Goal: Task Accomplishment & Management: Use online tool/utility

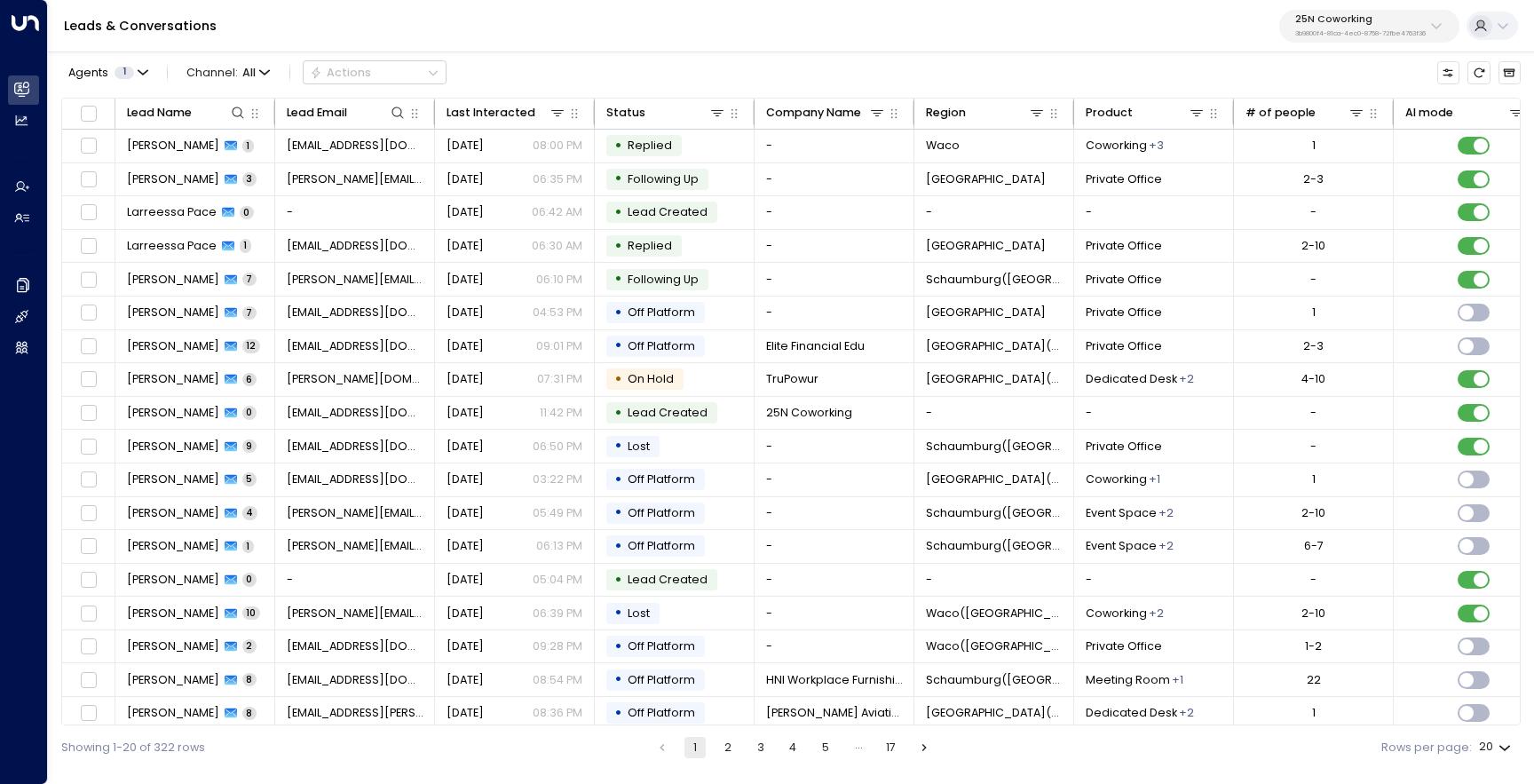
click at [1359, 34] on p "3b9800f4-81ca-4ec0-8758-72fbe4763f36" at bounding box center [1360, 33] width 131 height 7
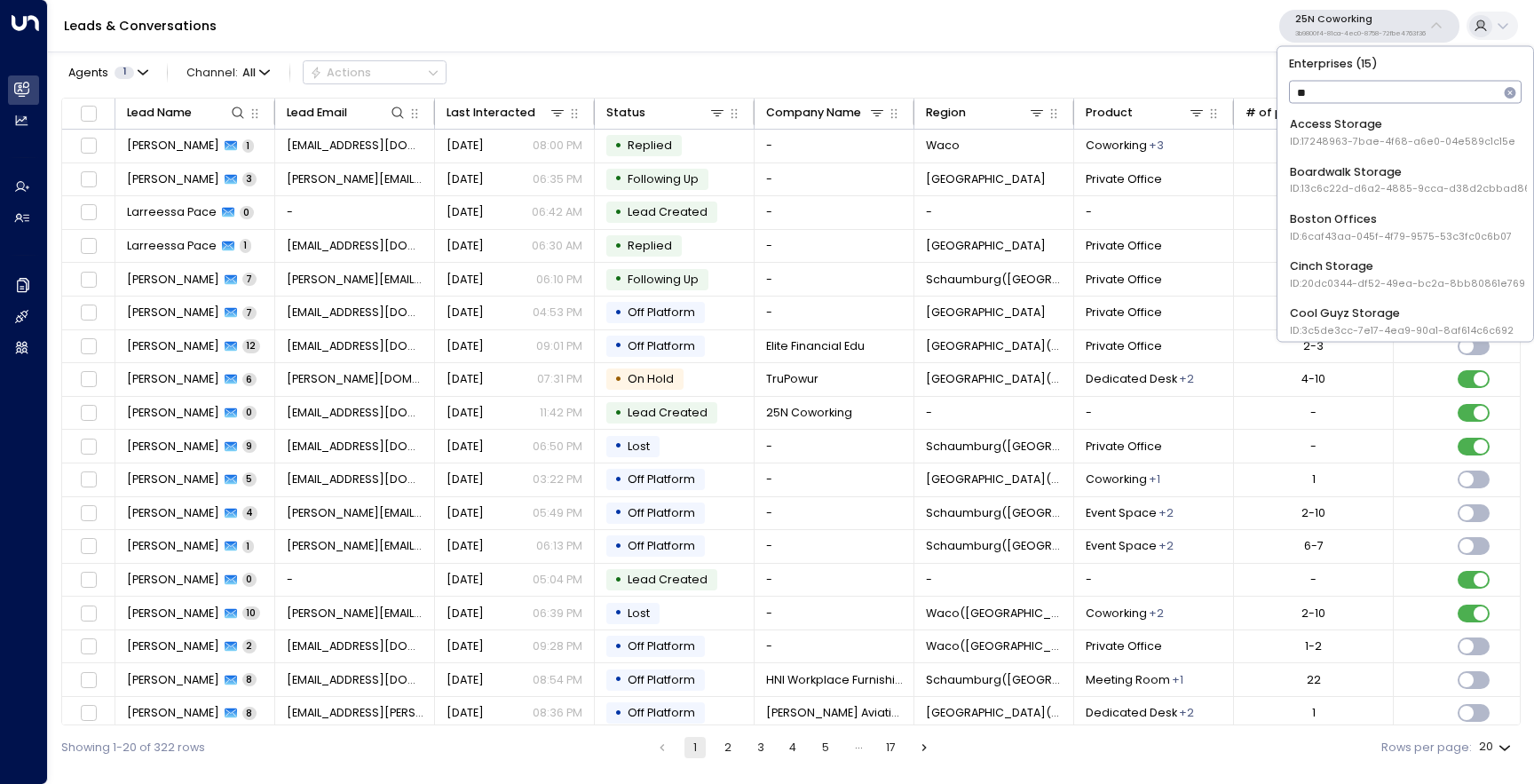
type input "*"
click at [1312, 91] on input "text" at bounding box center [1405, 92] width 233 height 31
type input "*"
type input "*****"
click at [1377, 219] on div "Uniti Demos ID: 4c025b01-9fa0-46ff-ab3a-a620b886896e" at bounding box center [1405, 226] width 230 height 33
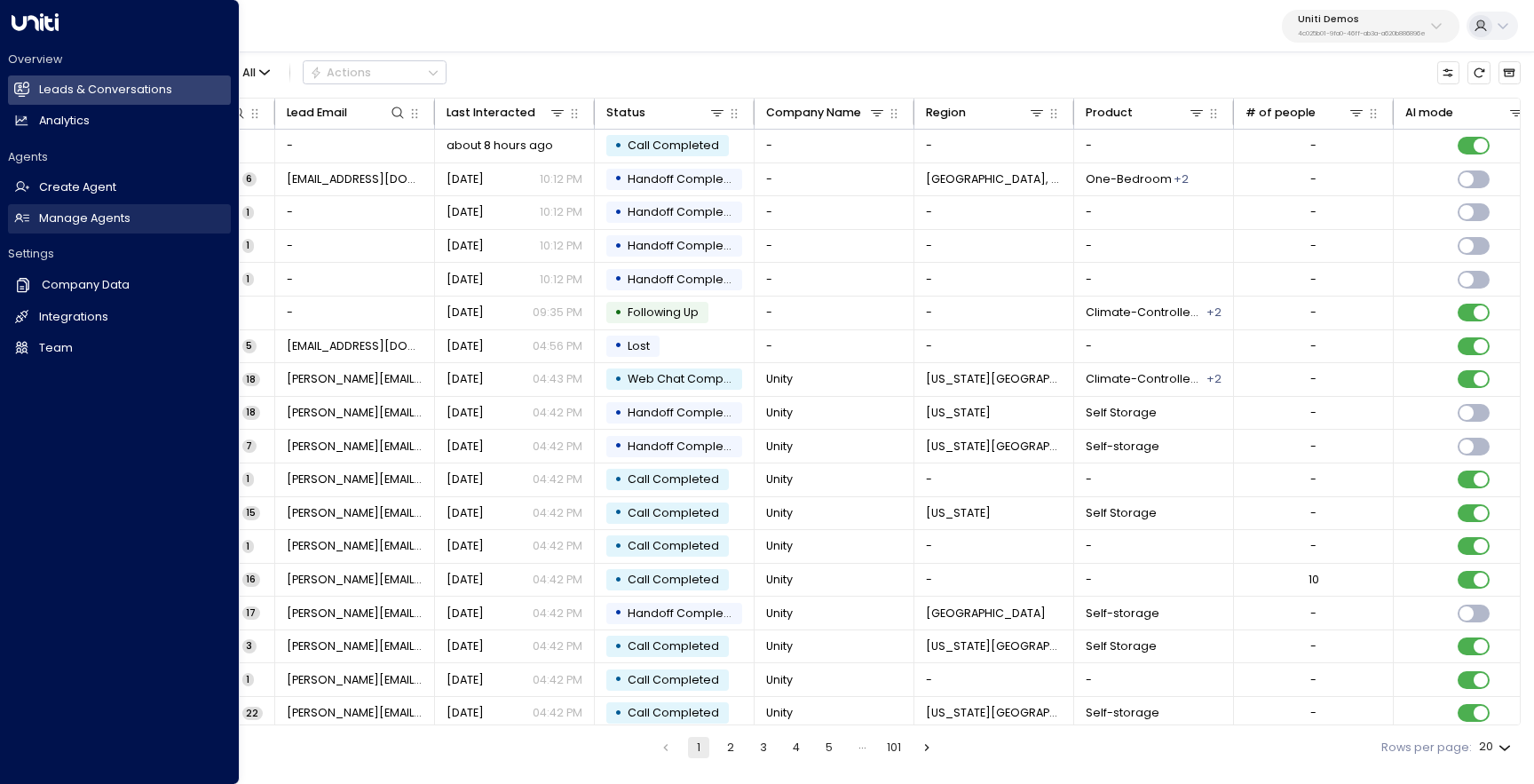
click at [62, 219] on h2 "Manage Agents" at bounding box center [84, 219] width 91 height 17
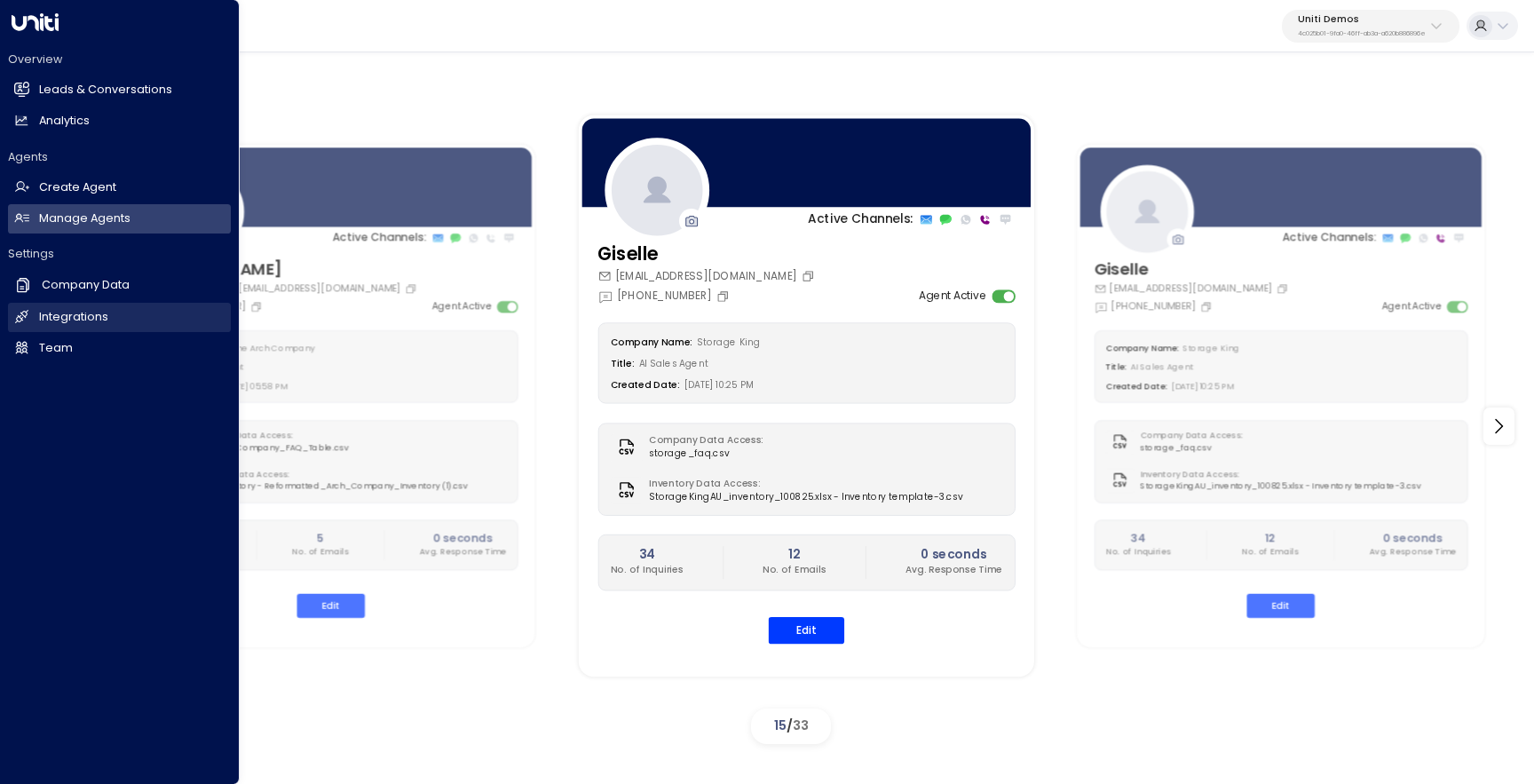
click at [30, 318] on link "Integrations Integrations" at bounding box center [119, 317] width 223 height 30
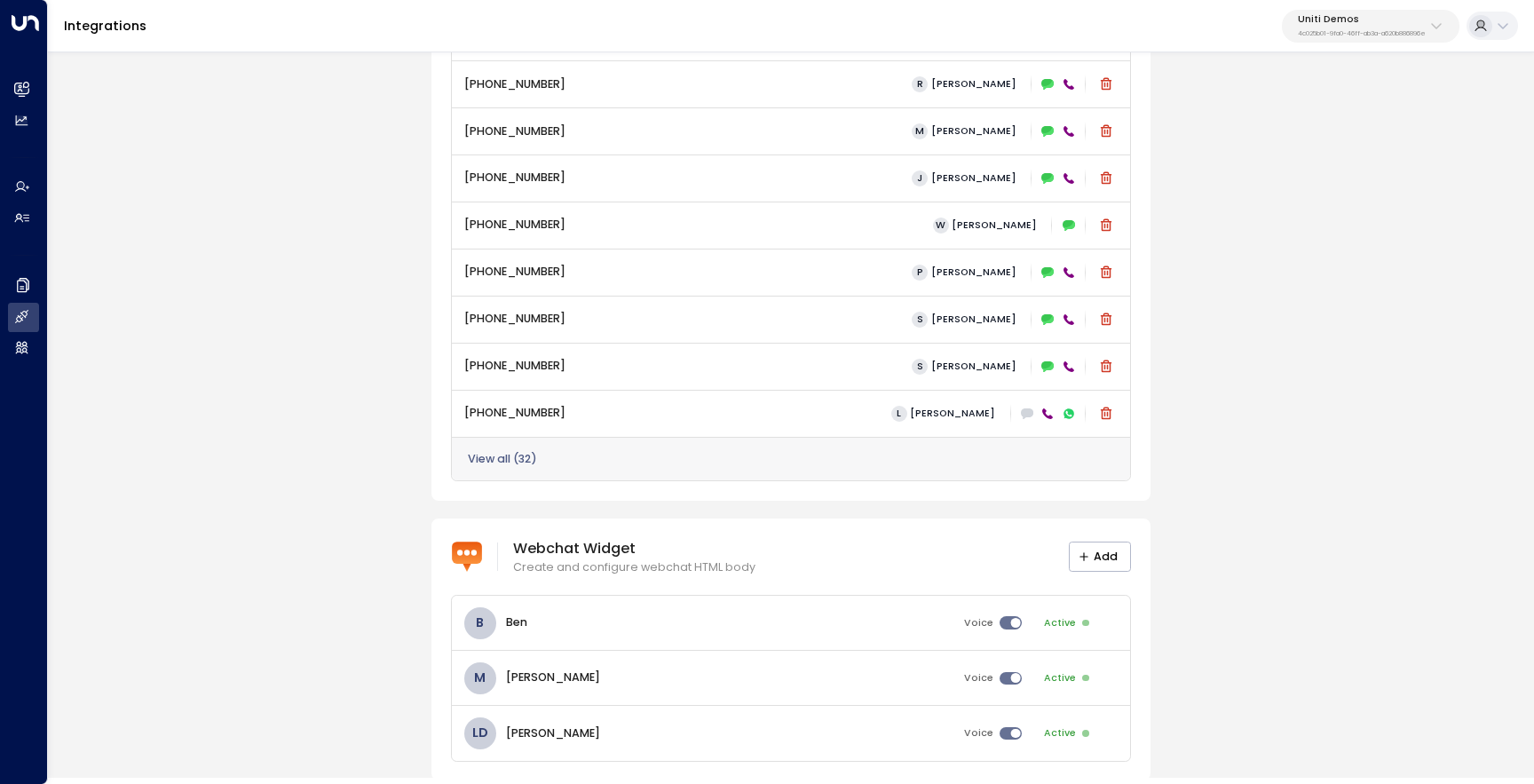
scroll to position [1033, 0]
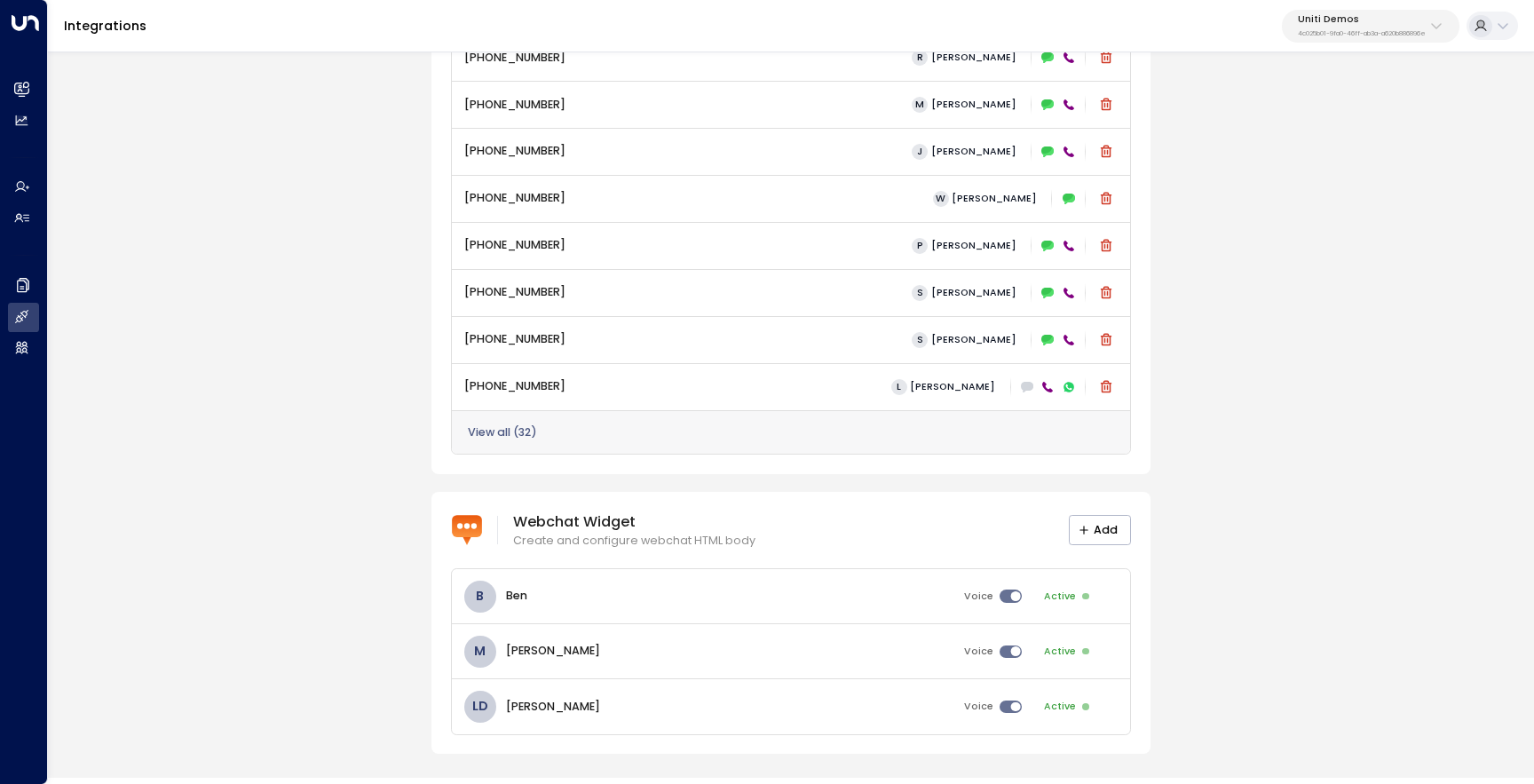
click at [526, 442] on div "View all ( 32 )" at bounding box center [792, 432] width 680 height 44
click at [516, 435] on button "View all ( 32 )" at bounding box center [502, 432] width 69 height 12
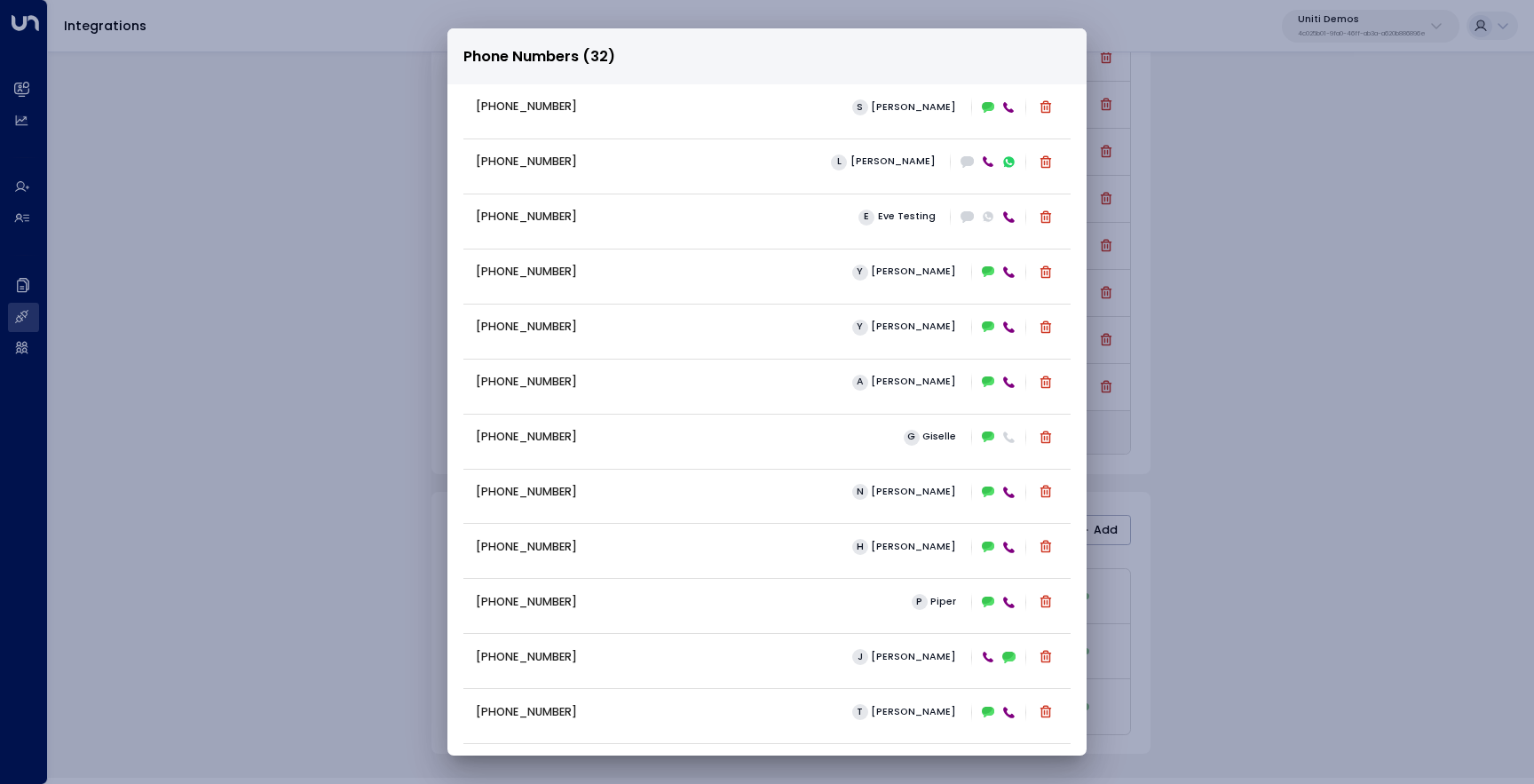
scroll to position [457, 0]
click at [1247, 385] on div "Phone Numbers (32) [PHONE_NUMBER] [PERSON_NAME] [PHONE_NUMBER] S [PERSON_NAME] …" at bounding box center [767, 392] width 1534 height 784
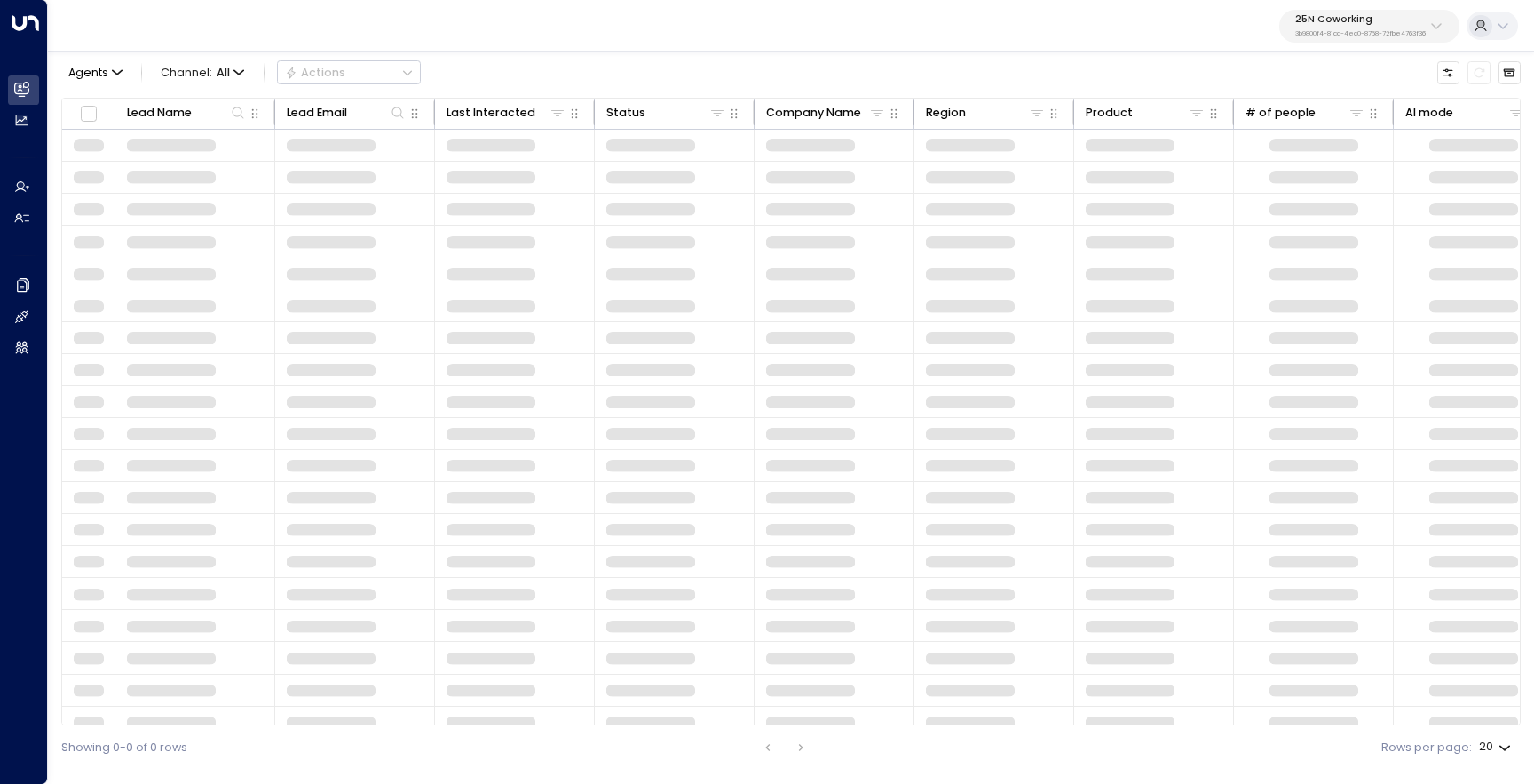
click at [1409, 24] on p "25N Coworking" at bounding box center [1360, 19] width 131 height 11
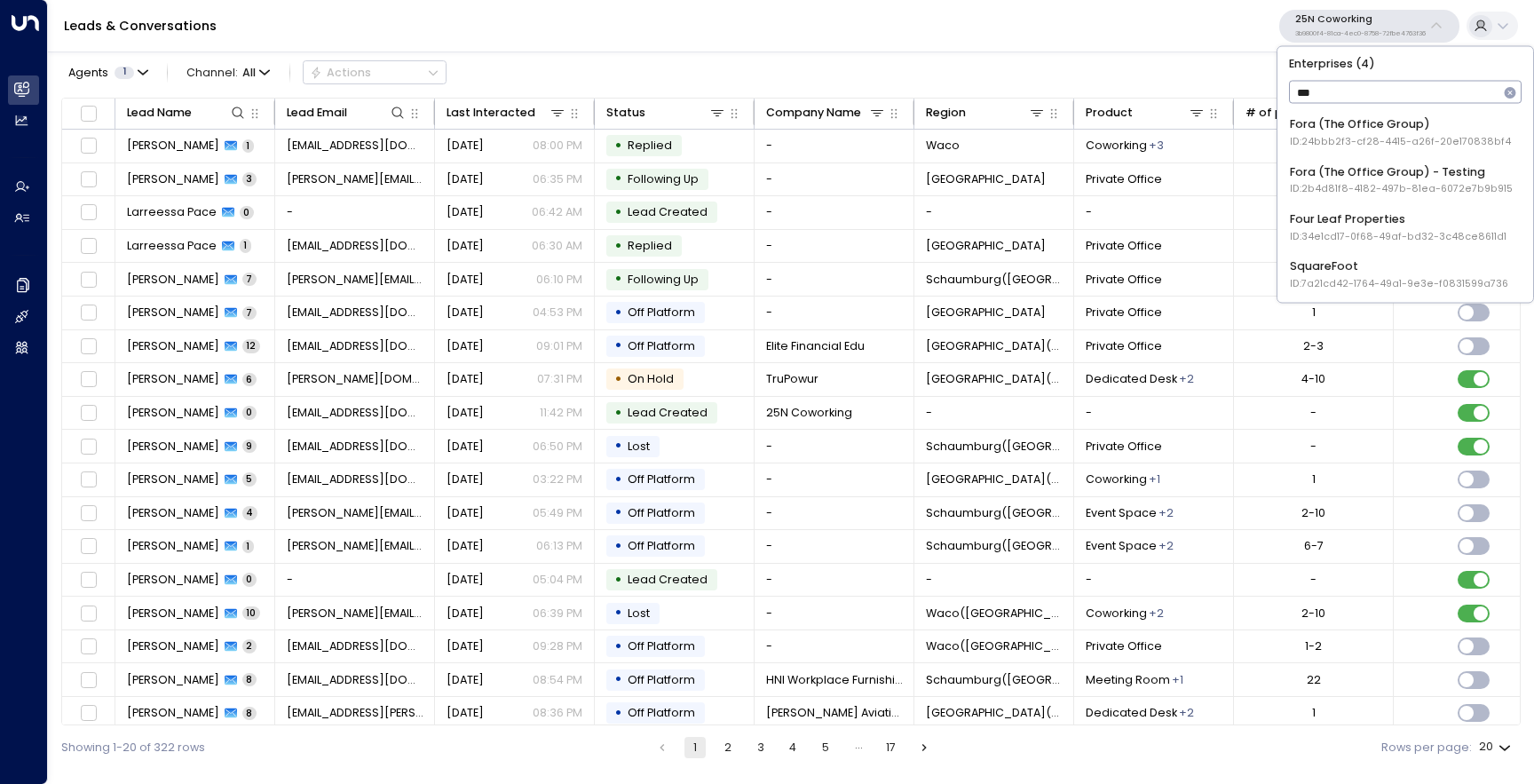
type input "****"
click at [1450, 175] on div "Fora (The Office Group) - Testing ID: 2b4d81f8-4182-497b-81ea-6072e7b9b915" at bounding box center [1402, 179] width 223 height 33
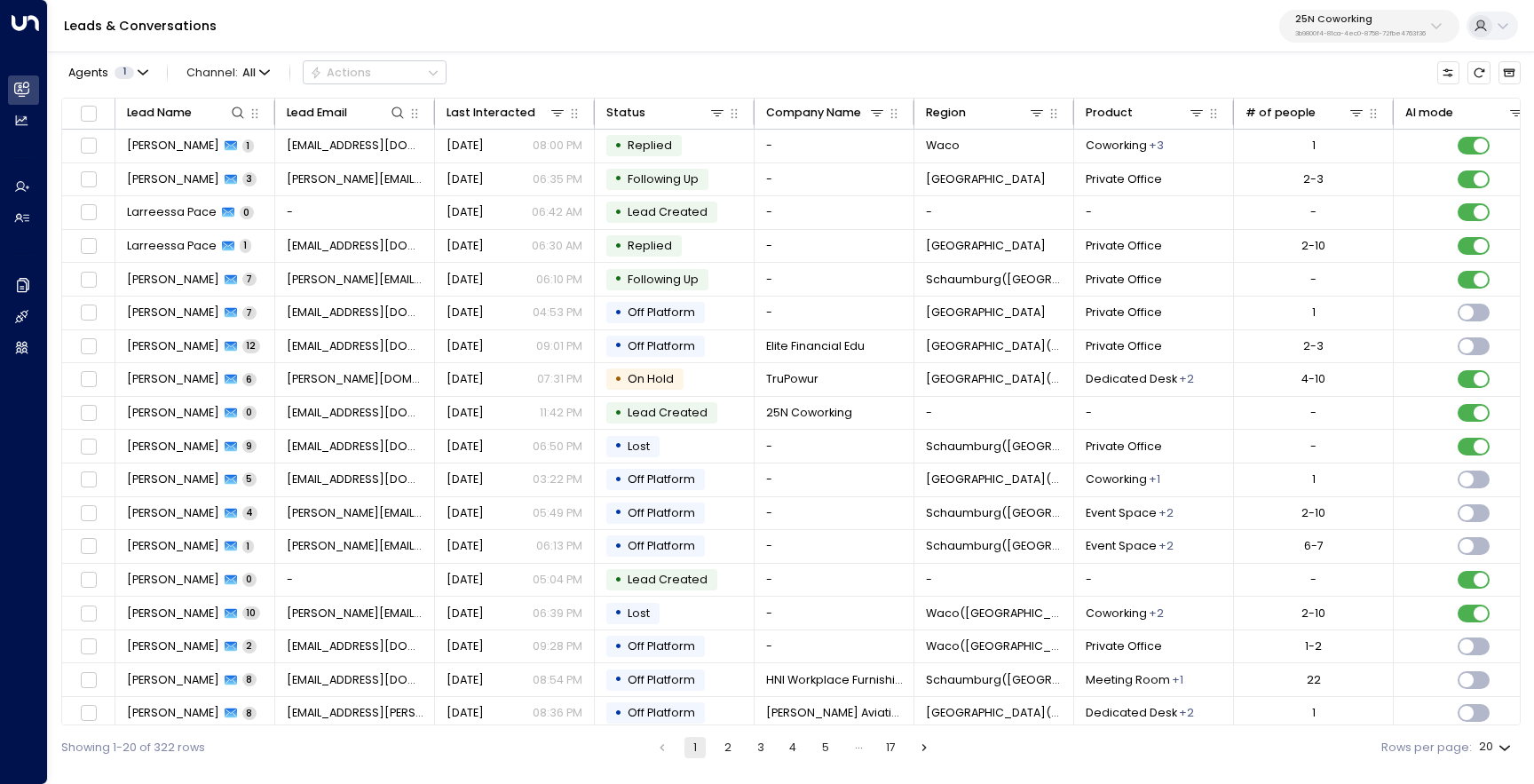
click at [1356, 24] on p "25N Coworking" at bounding box center [1360, 19] width 131 height 11
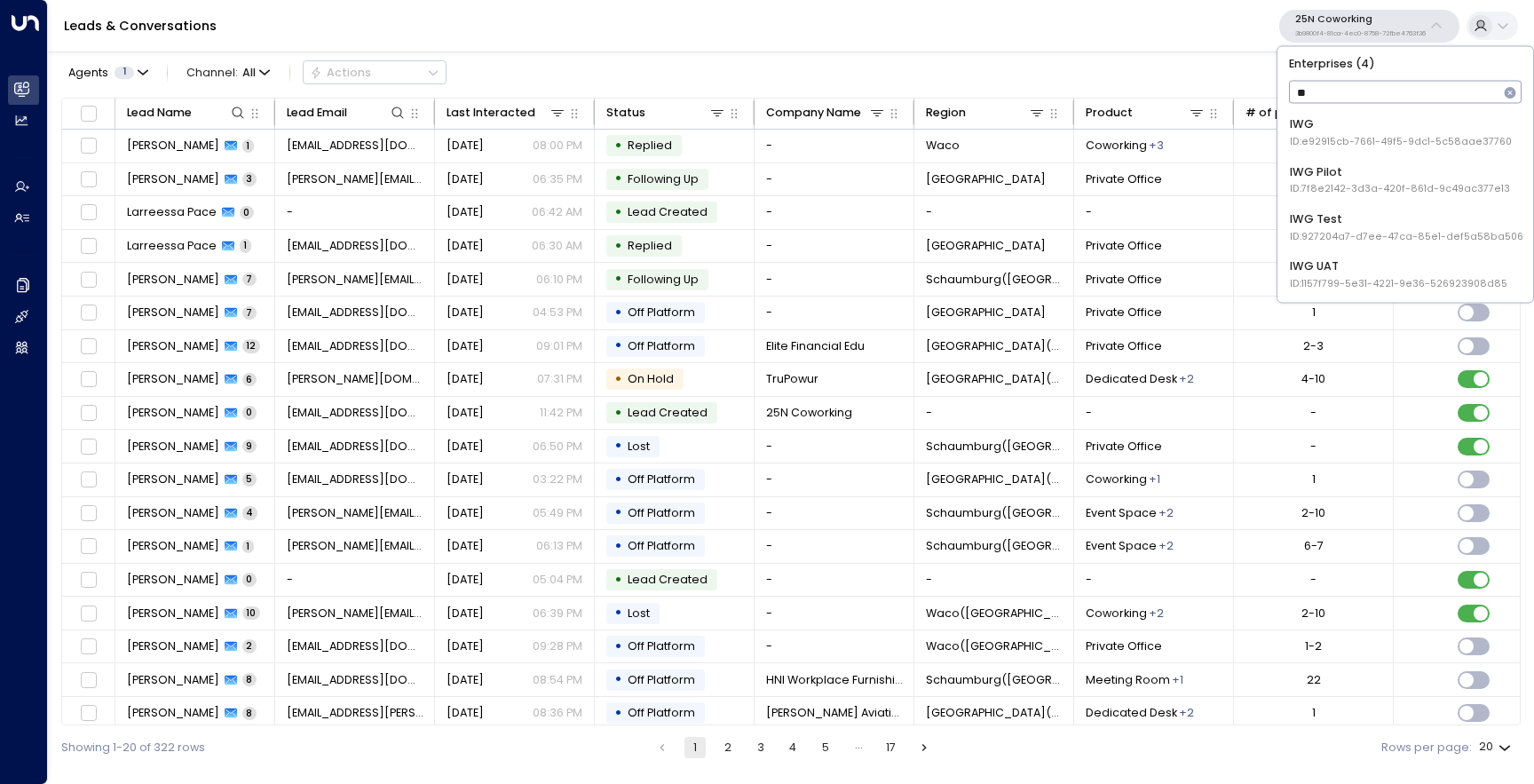
type input "***"
click at [1363, 145] on span "ID: e92915cb-7661-49f5-9dc1-5c58aae37760" at bounding box center [1401, 142] width 222 height 14
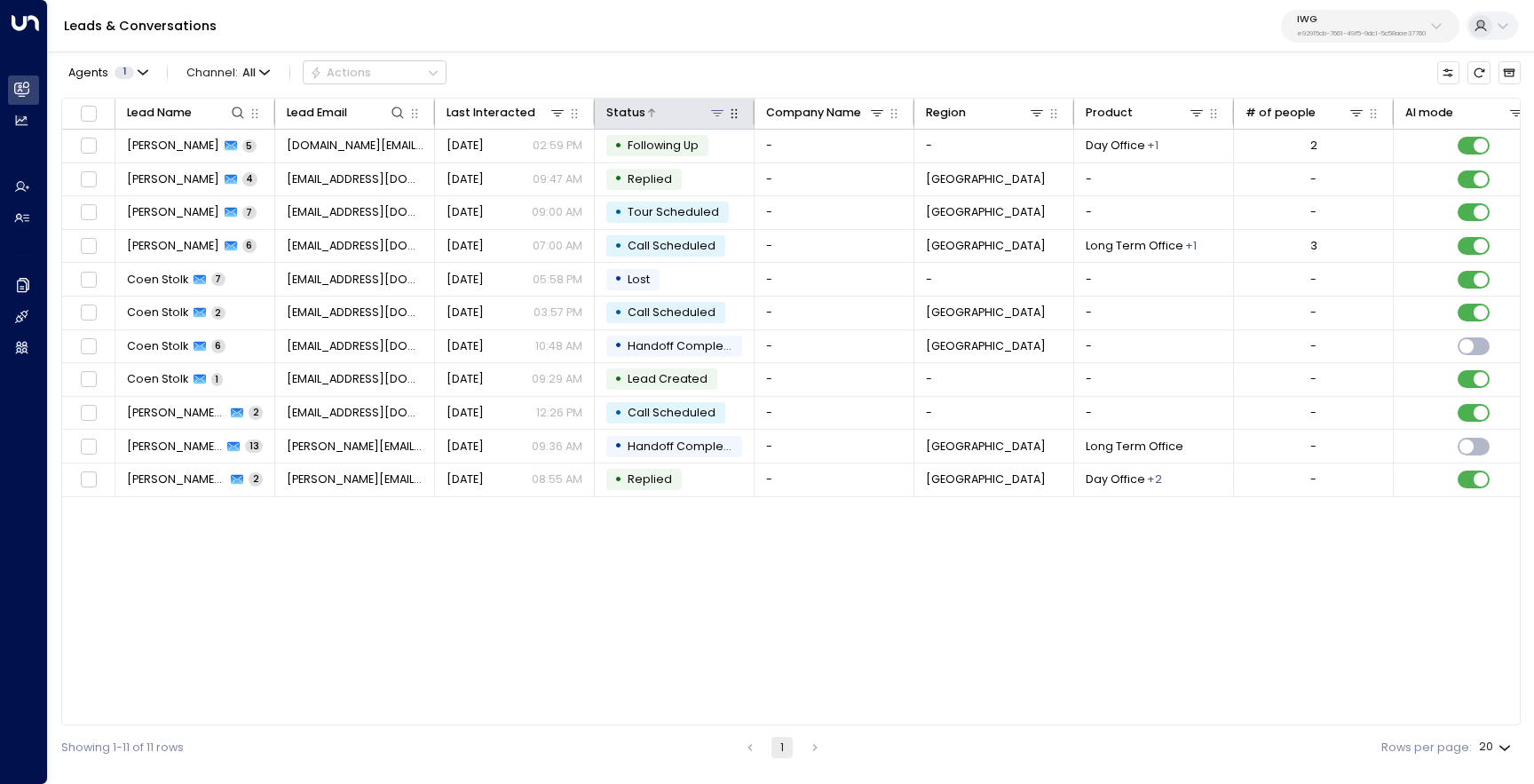
click at [722, 112] on icon at bounding box center [717, 112] width 14 height 14
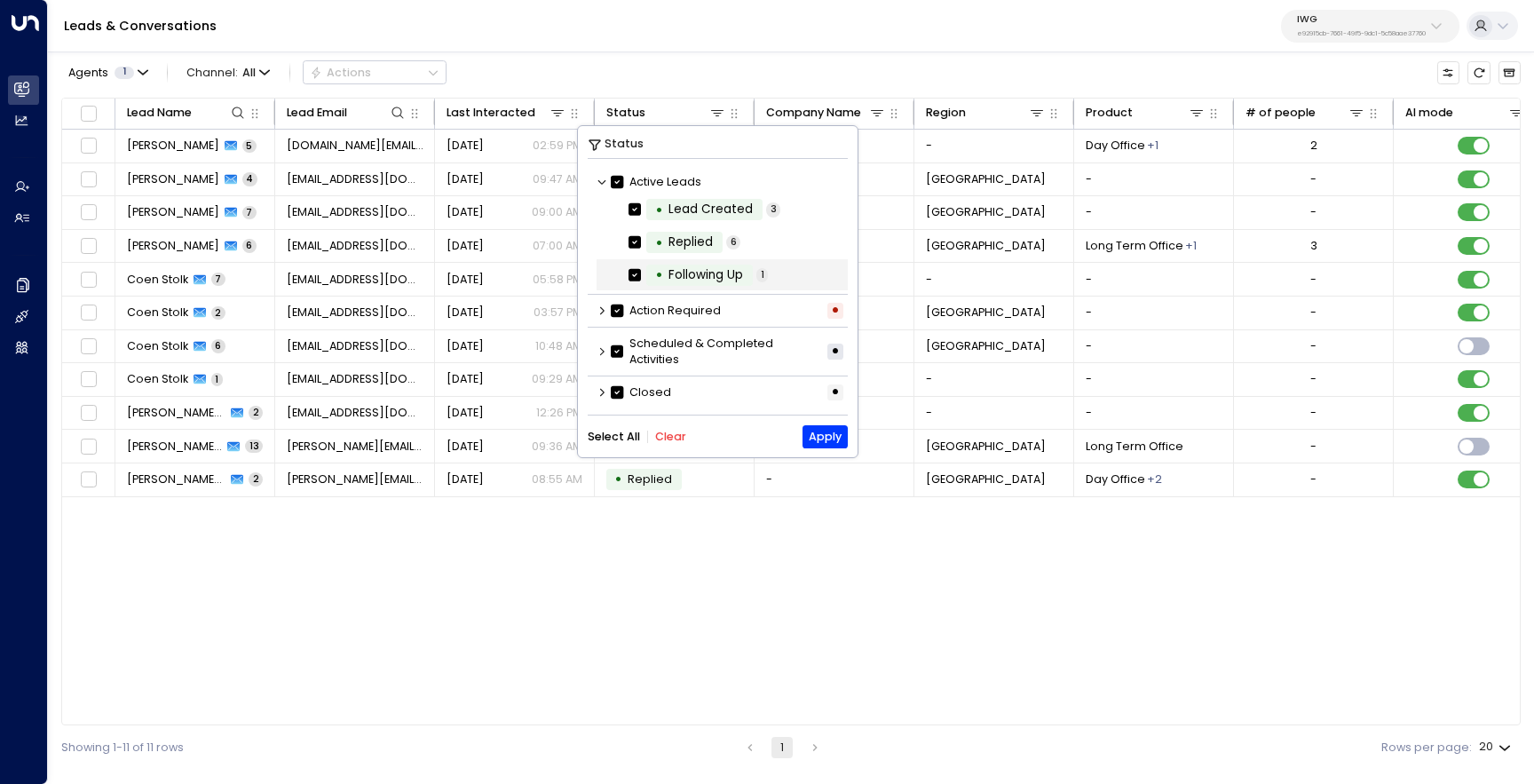
scroll to position [2, 0]
click at [601, 308] on icon at bounding box center [602, 308] width 11 height 11
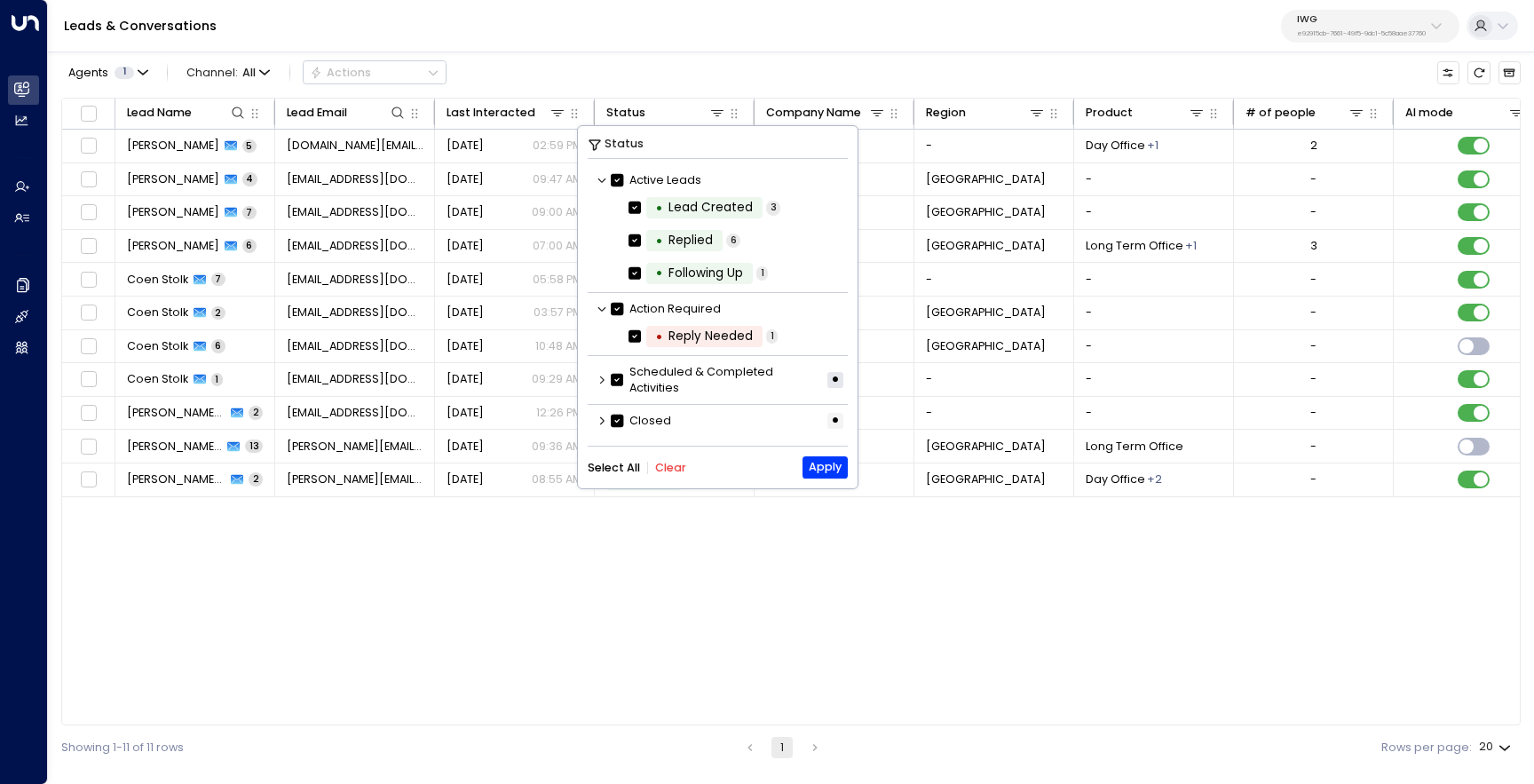
click at [599, 384] on icon at bounding box center [602, 379] width 11 height 11
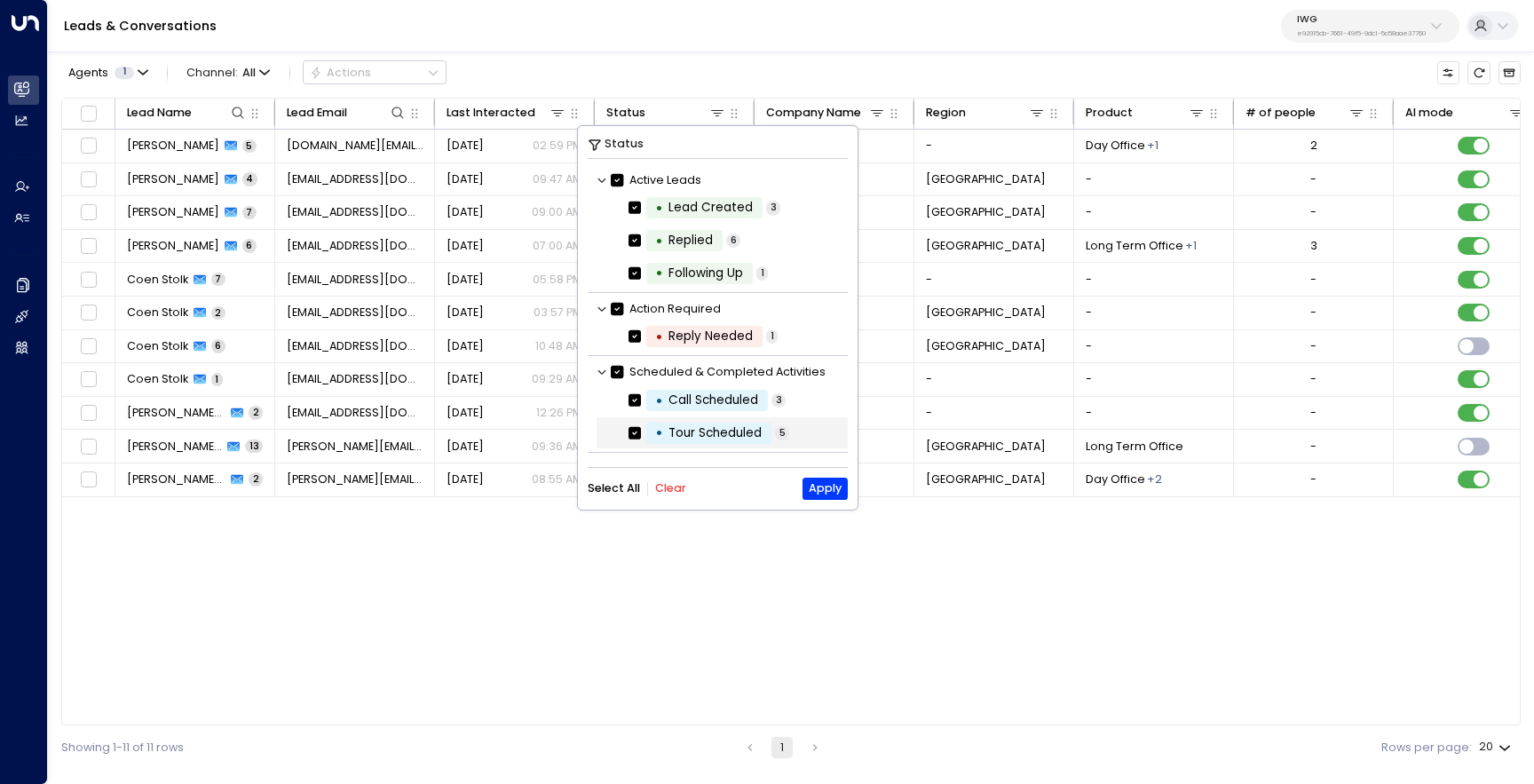
scroll to position [31, 0]
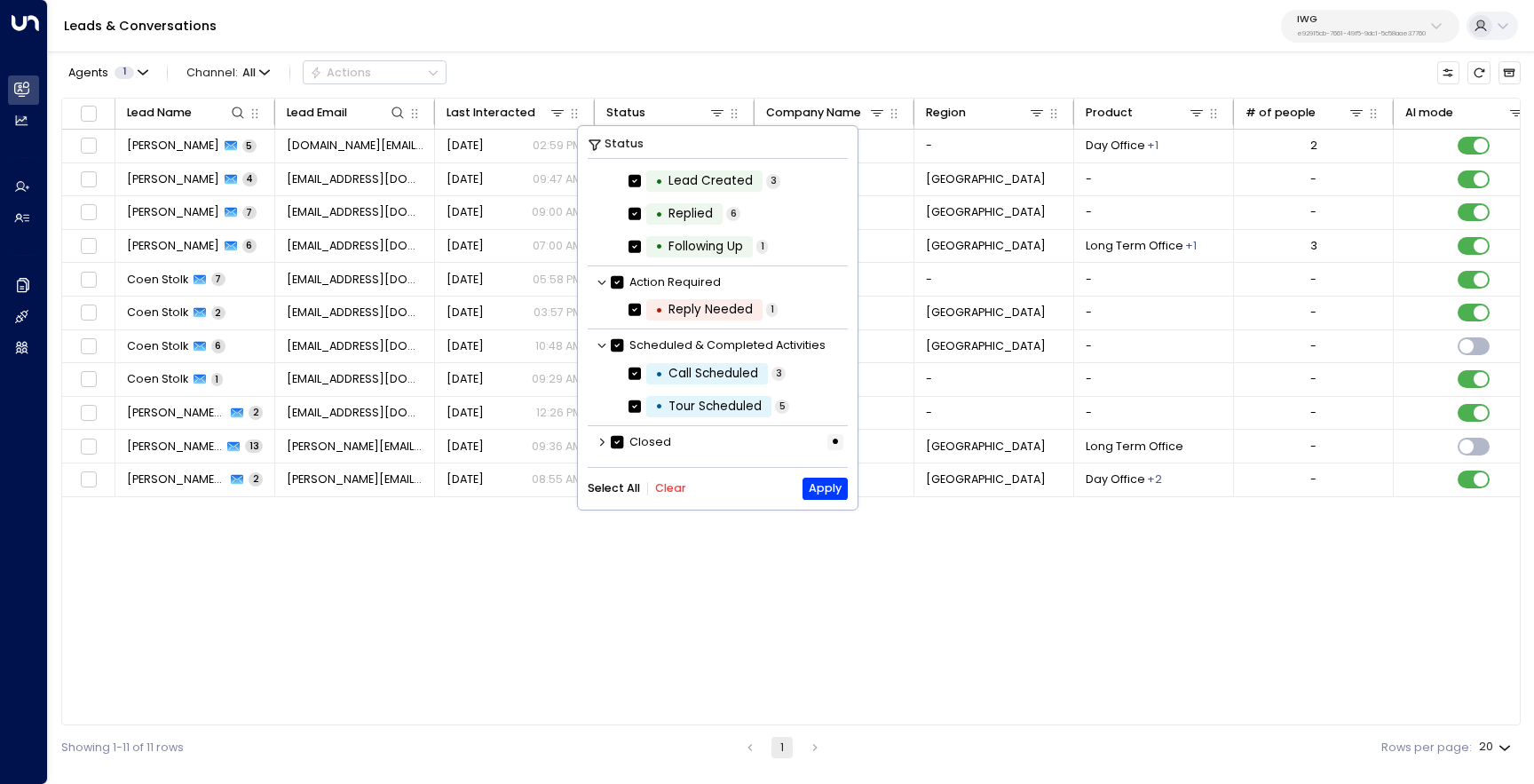
click at [1356, 33] on p "e92915cb-7661-49f5-9dc1-5c58aae37760" at bounding box center [1361, 33] width 129 height 7
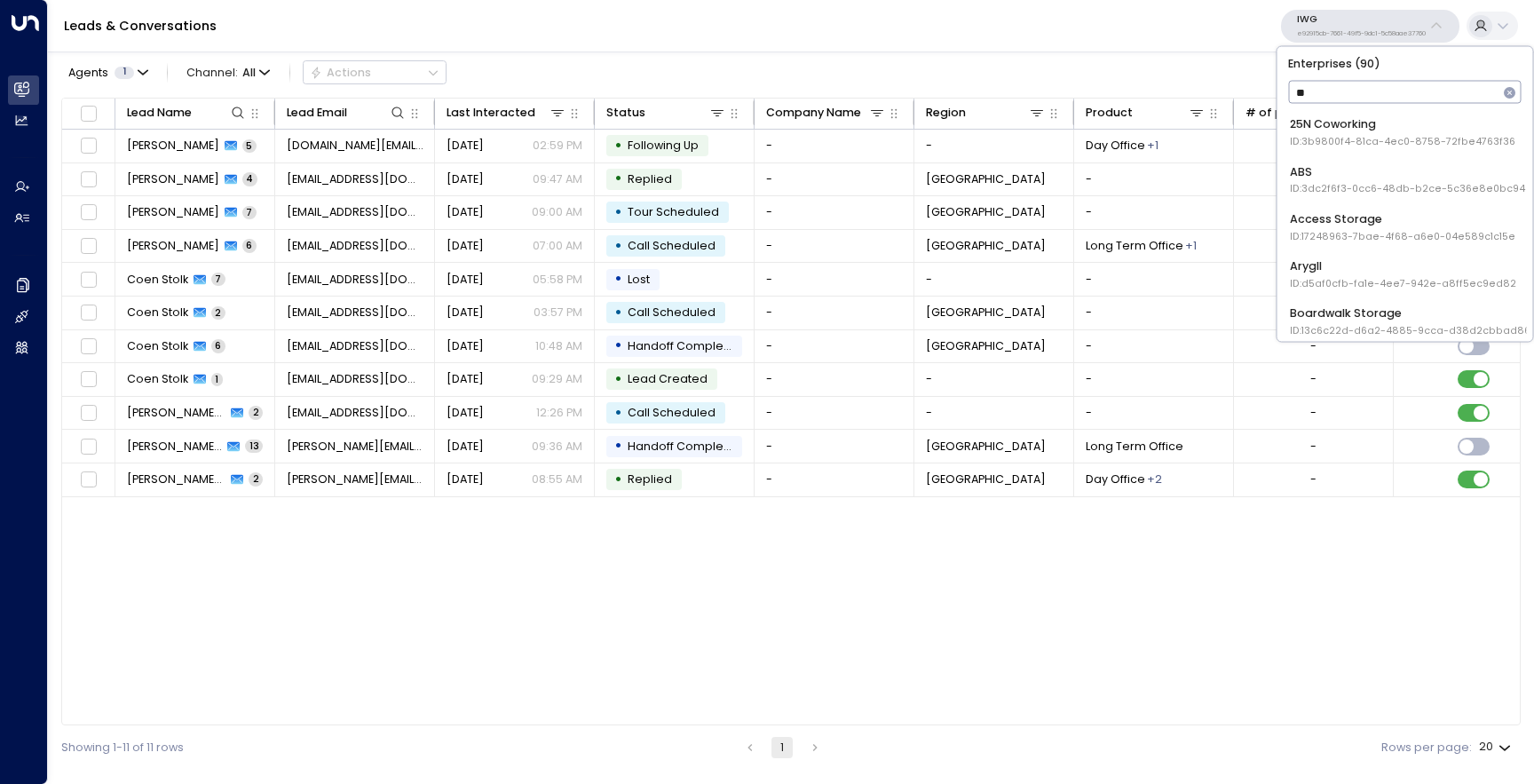
type input "***"
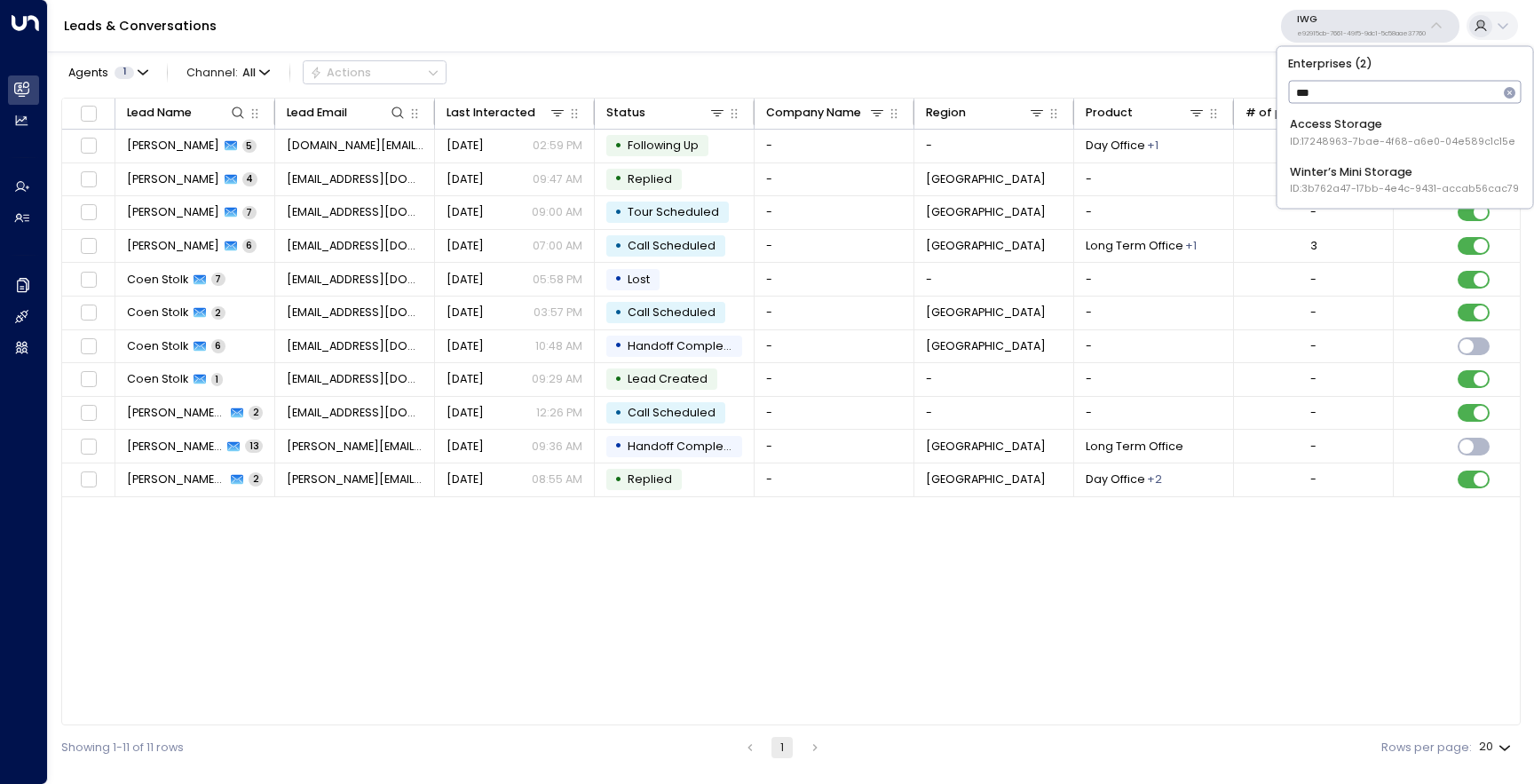
click at [1398, 147] on span "ID: 17248963-7bae-4f68-a6e0-04e589c1c15e" at bounding box center [1402, 142] width 226 height 14
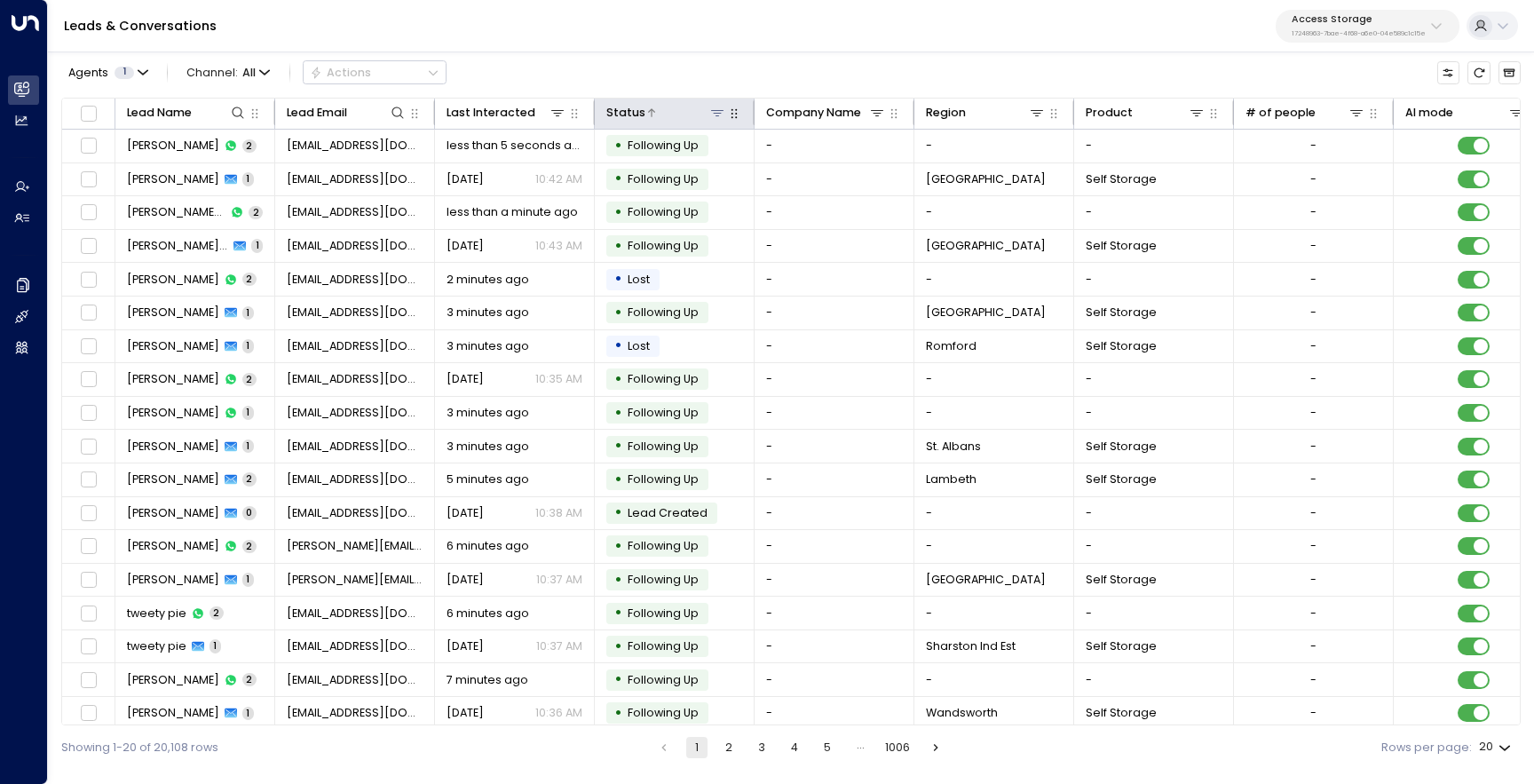
click at [711, 109] on icon at bounding box center [717, 112] width 14 height 14
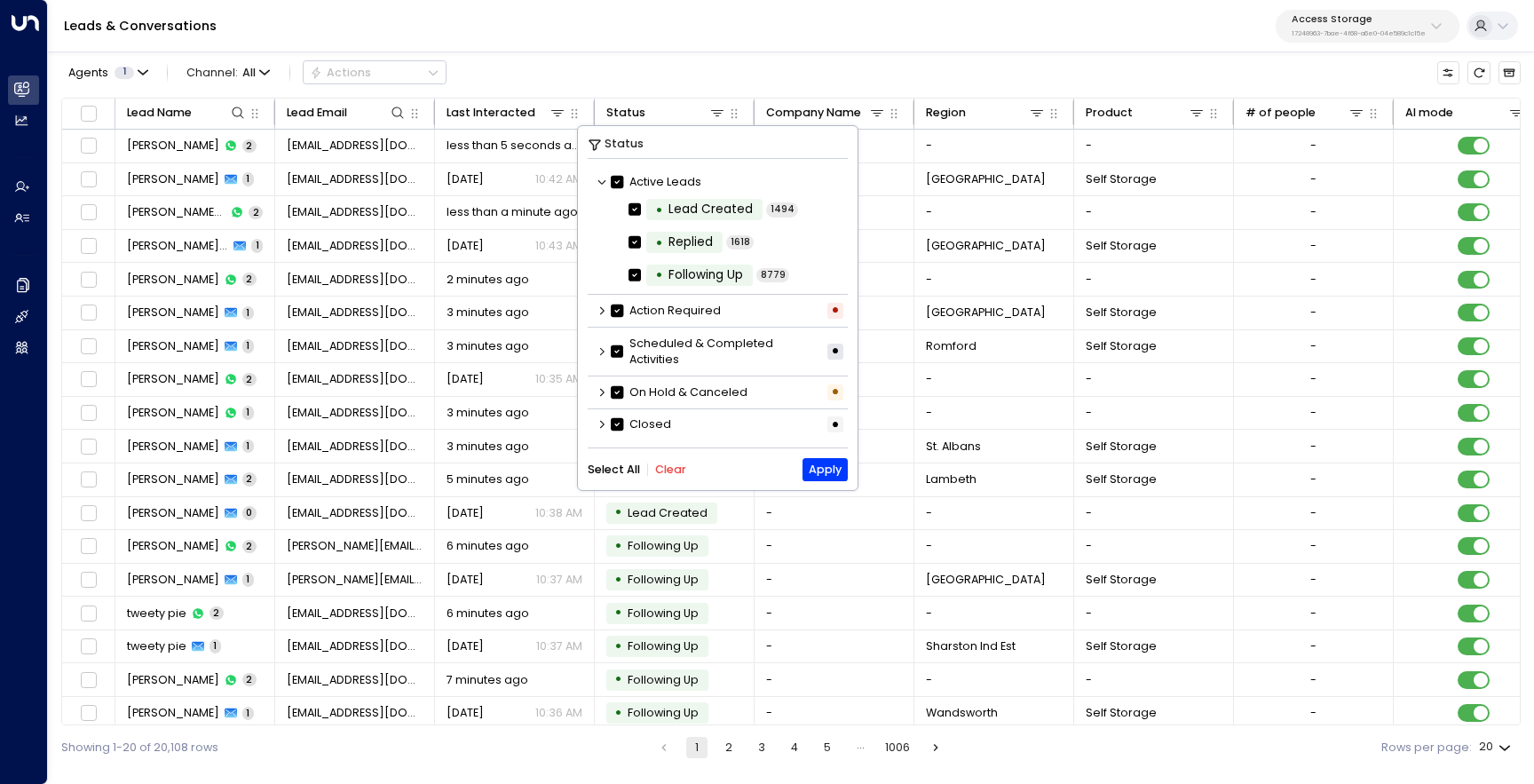
click at [600, 312] on icon at bounding box center [602, 310] width 11 height 11
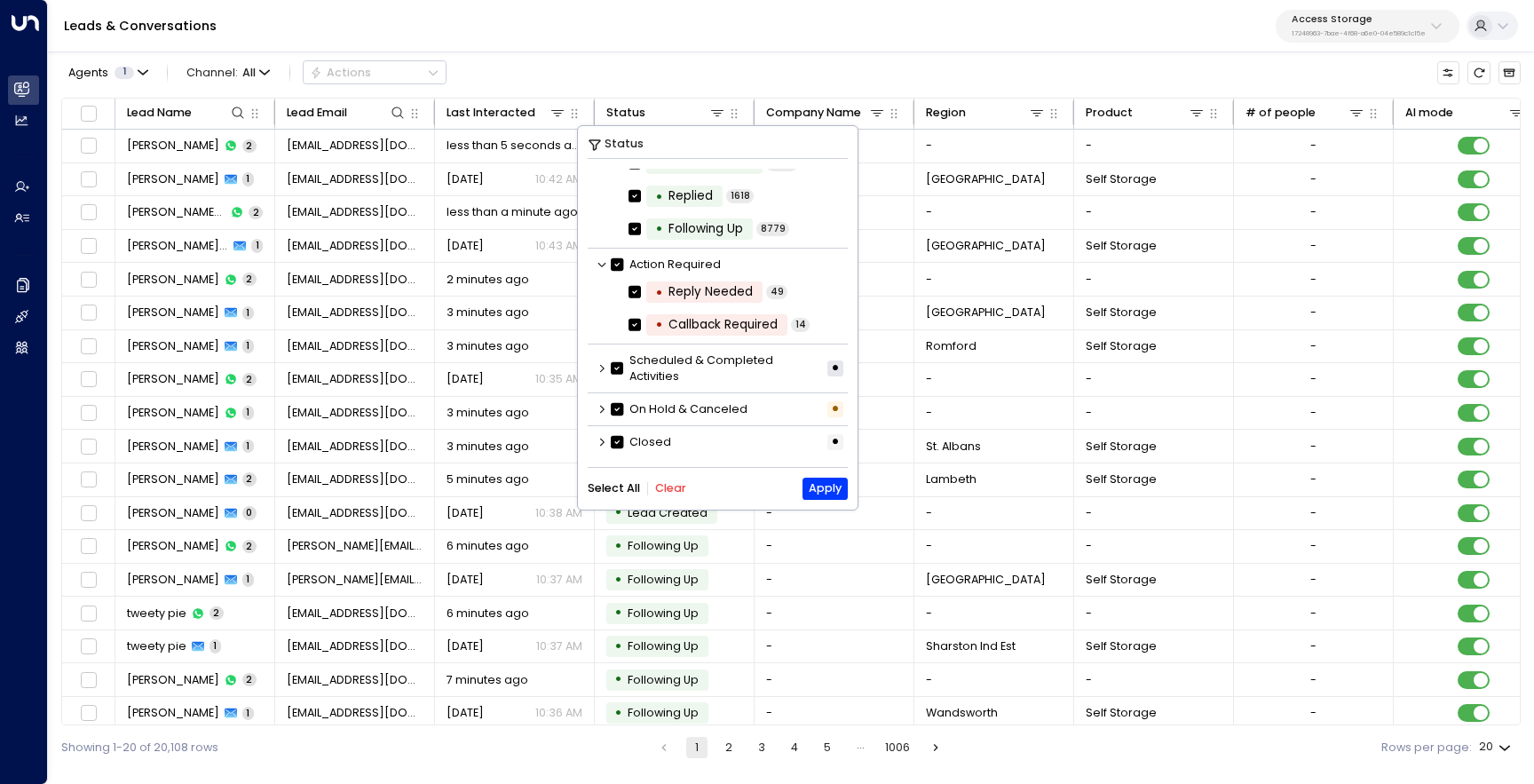
click at [602, 365] on icon at bounding box center [602, 368] width 5 height 8
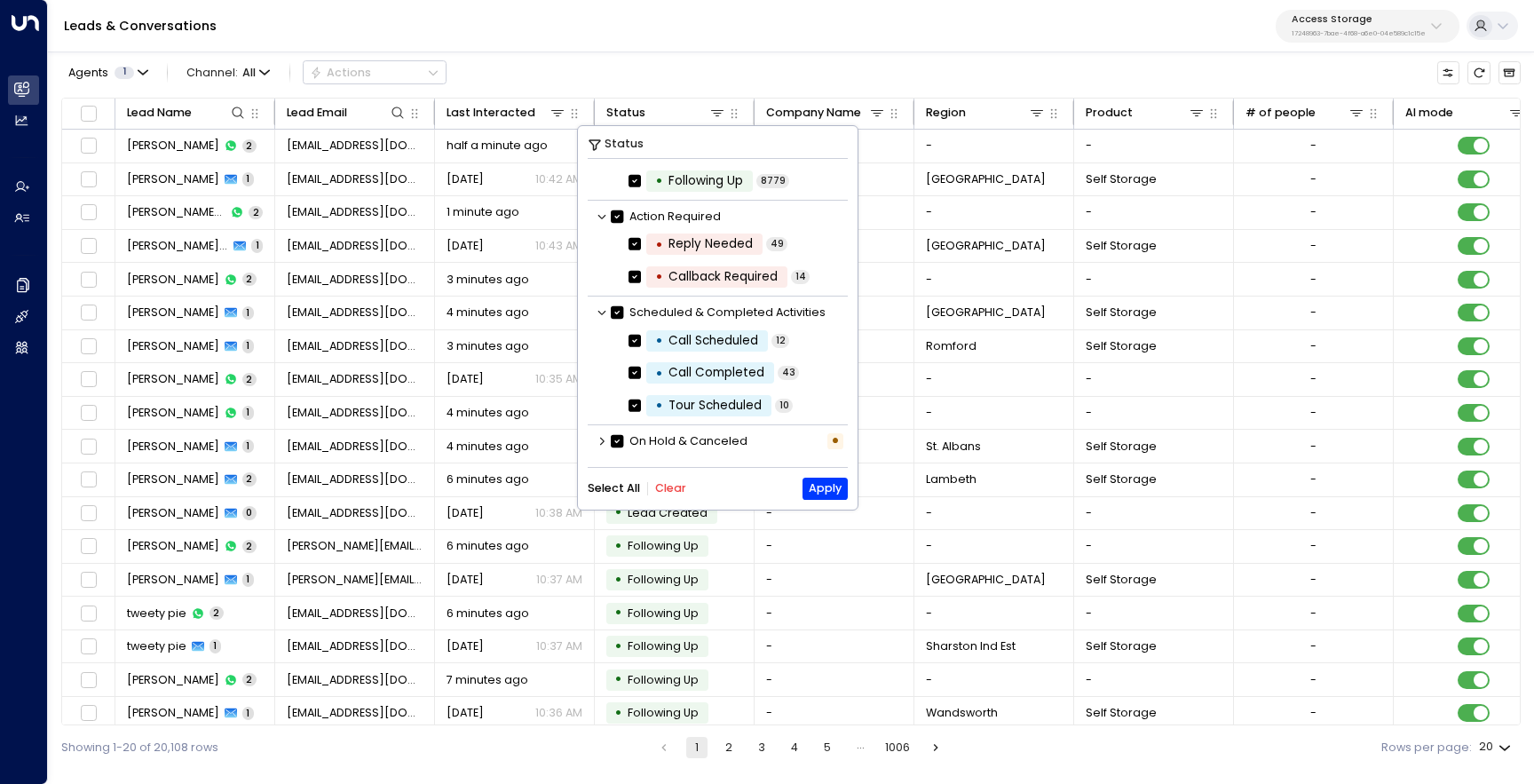
scroll to position [131, 0]
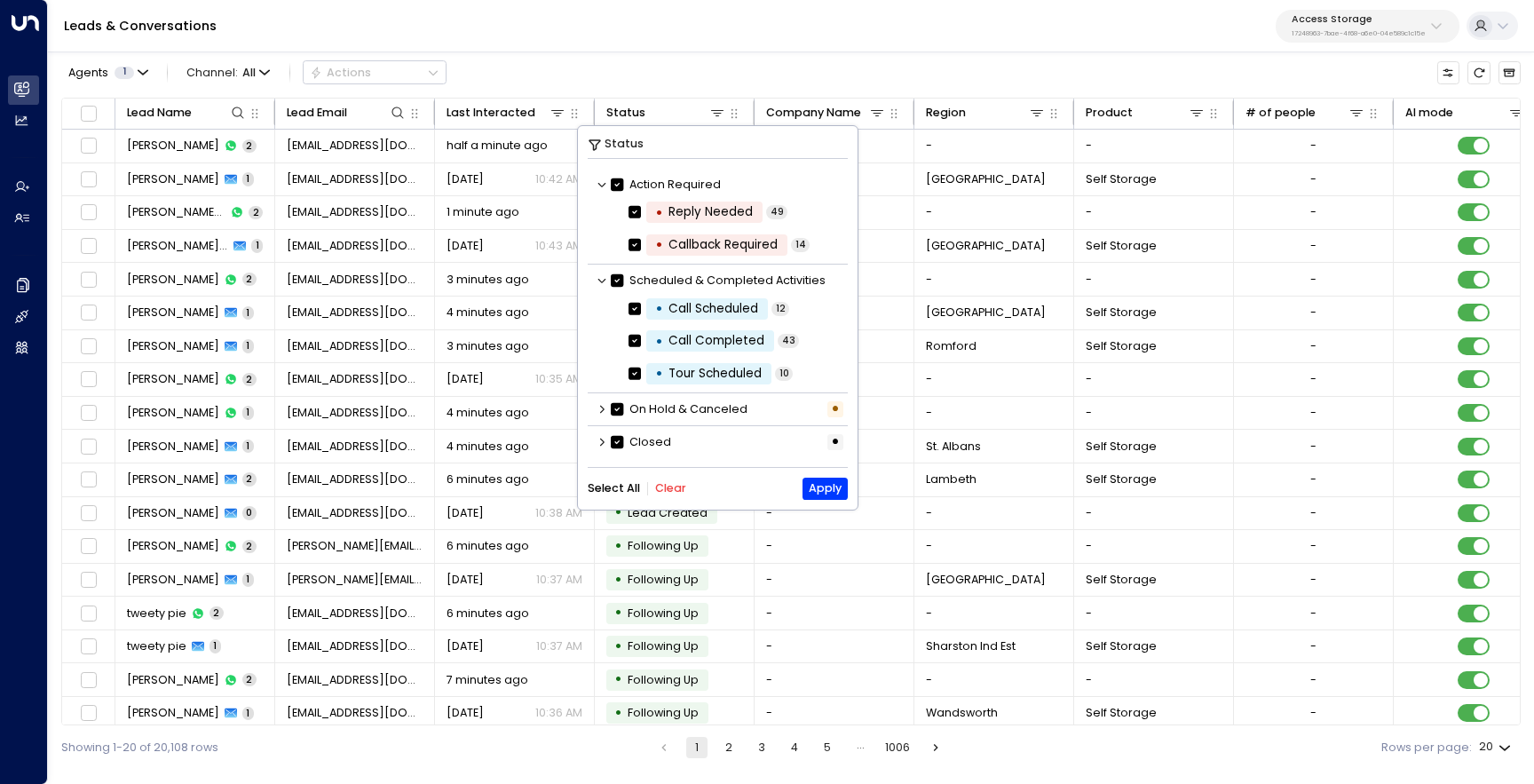
click at [601, 408] on icon at bounding box center [602, 409] width 11 height 11
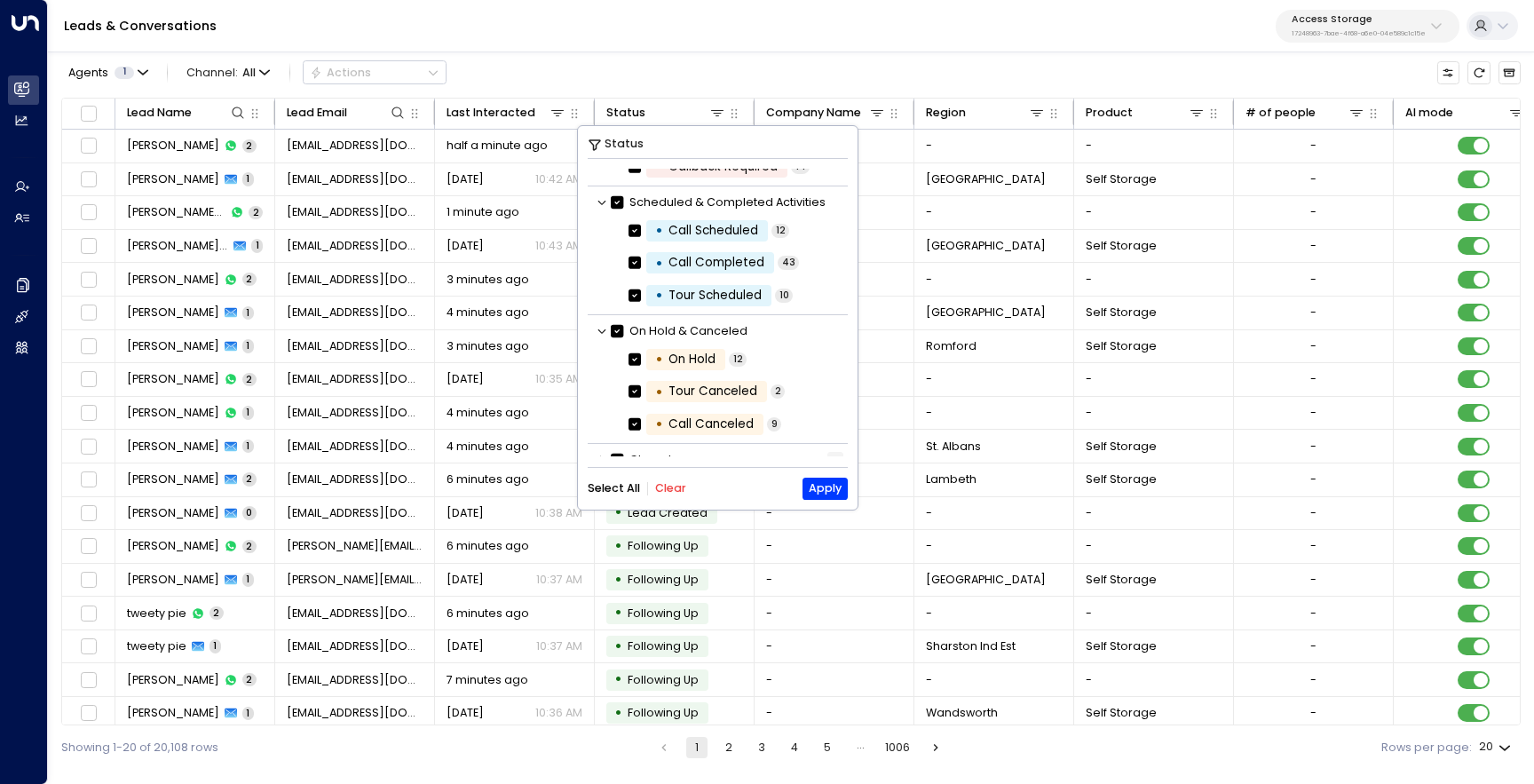
scroll to position [226, 0]
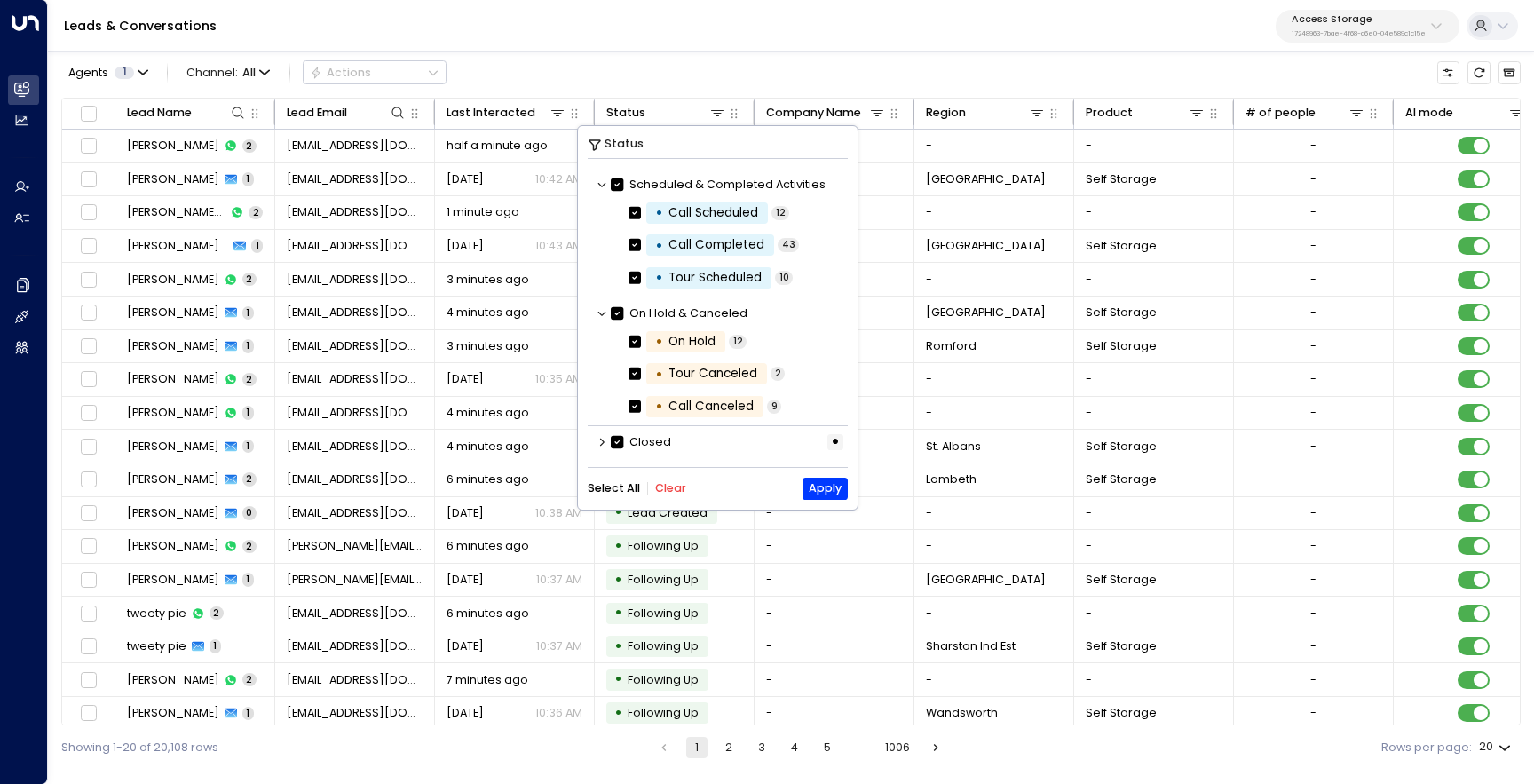
click at [601, 441] on icon at bounding box center [602, 441] width 11 height 11
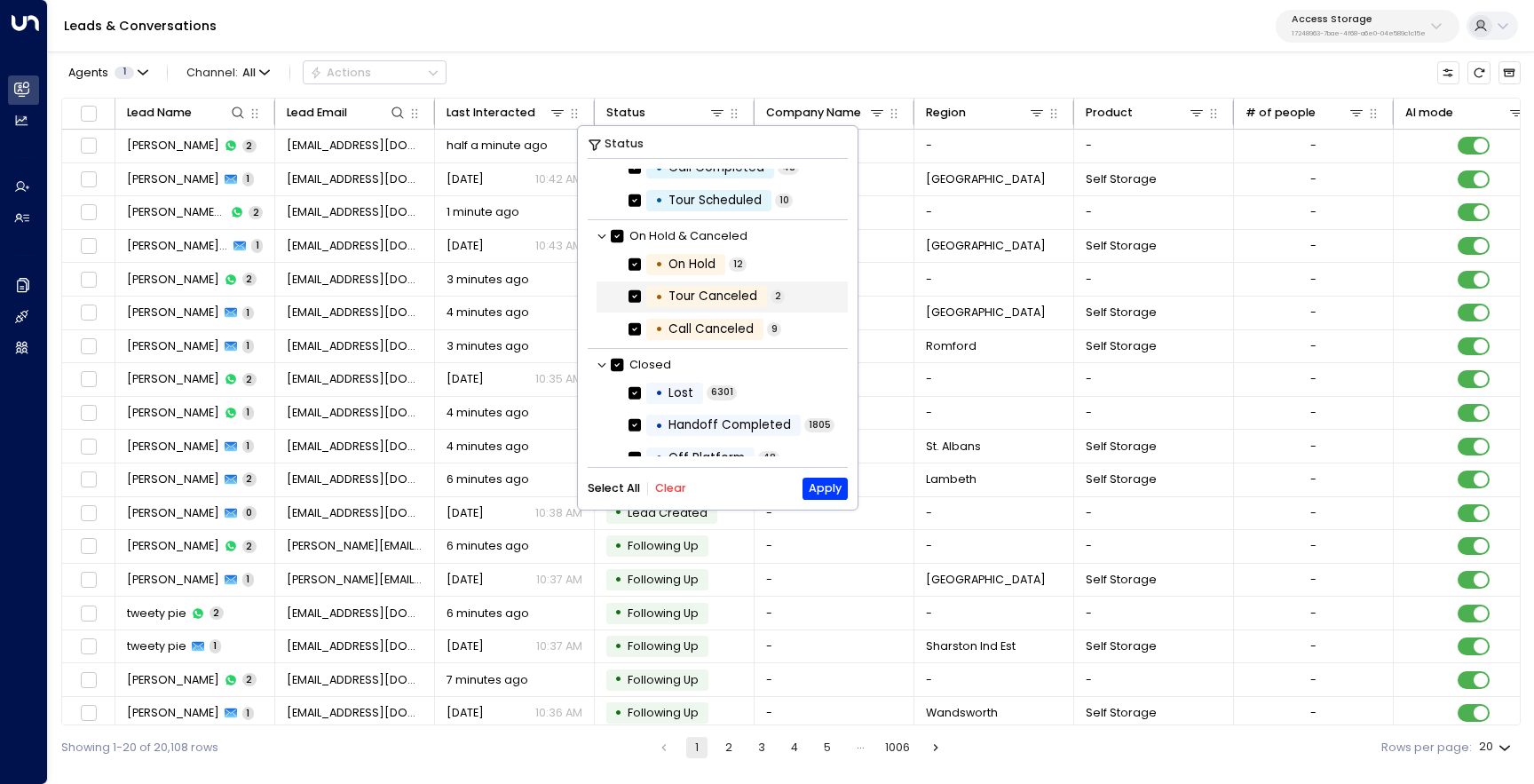
scroll to position [321, 0]
